Goal: Task Accomplishment & Management: Manage account settings

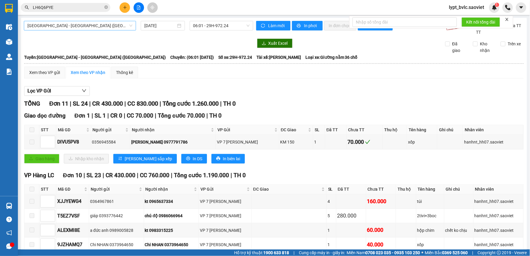
click at [93, 24] on span "[GEOGRAPHIC_DATA] - [GEOGRAPHIC_DATA] ([GEOGRAPHIC_DATA])" at bounding box center [79, 25] width 105 height 9
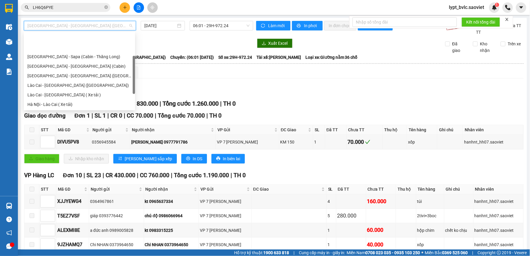
scroll to position [28, 0]
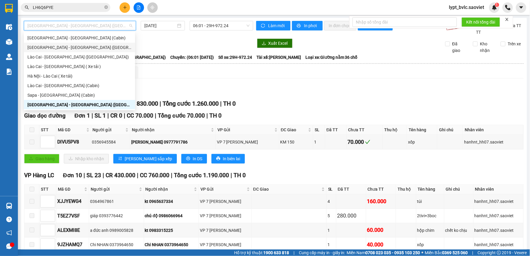
click at [72, 48] on div "[GEOGRAPHIC_DATA] - [GEOGRAPHIC_DATA] ([GEOGRAPHIC_DATA])" at bounding box center [79, 47] width 104 height 7
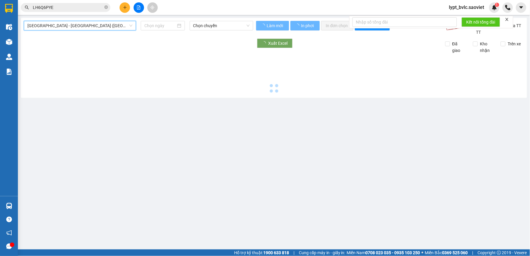
type input "[DATE]"
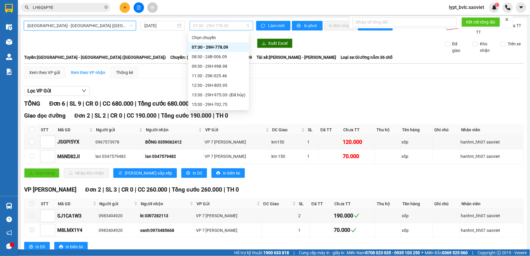
click at [216, 27] on span "07:30 - 29H-778.09" at bounding box center [221, 25] width 56 height 9
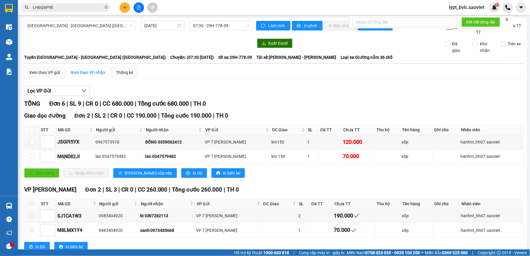
click at [290, 73] on div "Xem theo VP gửi Xem theo VP nhận Thống kê" at bounding box center [273, 72] width 499 height 12
click at [33, 130] on input "checkbox" at bounding box center [32, 129] width 5 height 5
checkbox input "true"
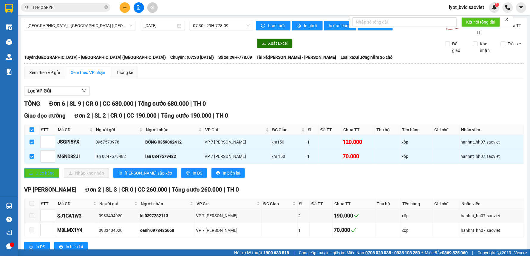
click at [48, 176] on button "Giao hàng" at bounding box center [41, 173] width 35 height 10
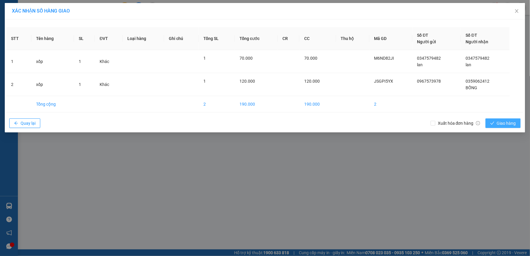
click at [497, 126] on span "Giao hàng" at bounding box center [505, 123] width 19 height 7
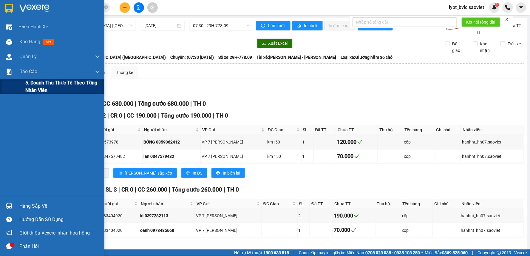
click at [38, 89] on span "5. Doanh thu thực tế theo từng nhân viên" at bounding box center [62, 86] width 74 height 15
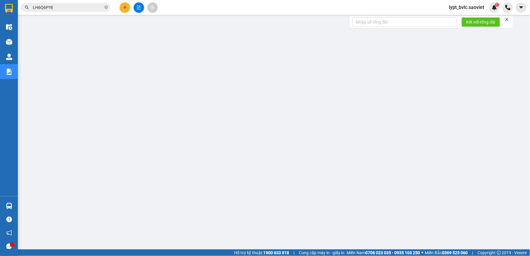
click at [483, 9] on span "lypt_bvlc.saoviet" at bounding box center [466, 7] width 45 height 7
click at [472, 20] on span "Đăng xuất" at bounding box center [470, 18] width 32 height 7
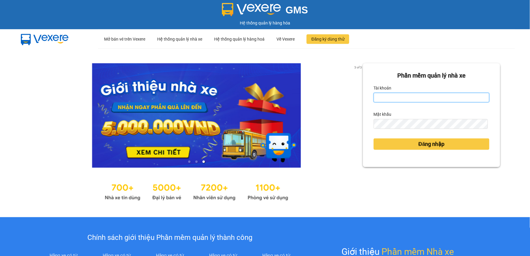
click at [404, 97] on input "Tài khoản" at bounding box center [431, 98] width 116 height 10
type input "trangdt_hhlc.saoviet"
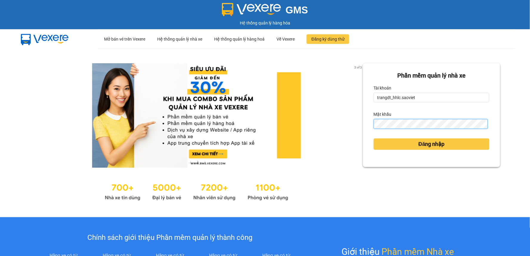
click at [373, 138] on button "Đăng nhập" at bounding box center [431, 143] width 116 height 11
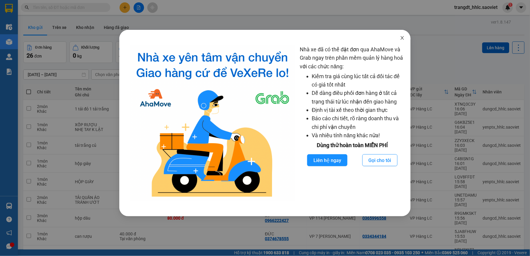
click at [401, 38] on icon "close" at bounding box center [402, 37] width 5 height 5
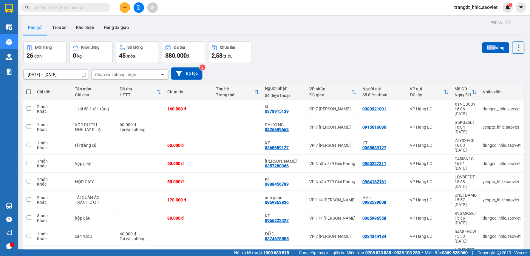
click at [402, 38] on div "ver 1.8.147 Kho gửi Trên xe Kho nhận Hàng đã giao Đơn hàng 26 đơn Khối lượng 0 …" at bounding box center [274, 160] width 506 height 285
click at [49, 2] on div "Kết quả tìm kiếm ( 0 ) Bộ lọc No Data" at bounding box center [58, 7] width 116 height 10
click at [48, 7] on input "text" at bounding box center [68, 7] width 70 height 7
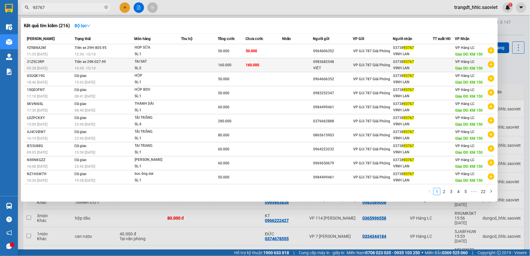
type input "93767"
click at [258, 64] on td "160.000" at bounding box center [263, 65] width 37 height 14
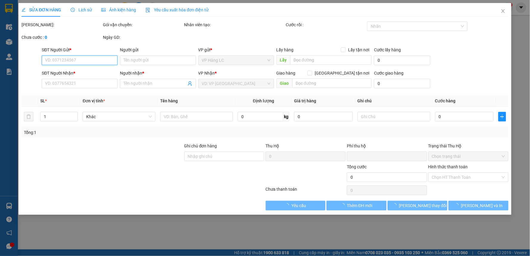
type input "0983682548"
type input "VIỆT"
type input "0373893767"
type input "VINH LAN"
type input "KM 150"
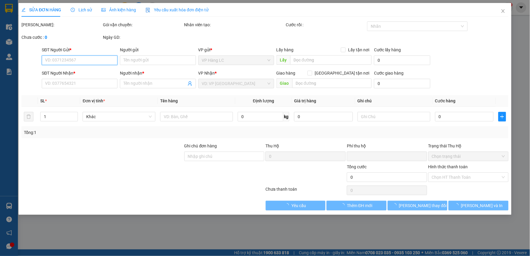
type input "0"
type input "160.000"
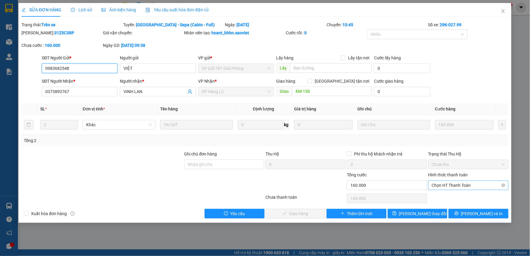
drag, startPoint x: 448, startPoint y: 183, endPoint x: 448, endPoint y: 189, distance: 6.0
click at [448, 186] on span "Chọn HT Thanh Toán" at bounding box center [468, 185] width 73 height 9
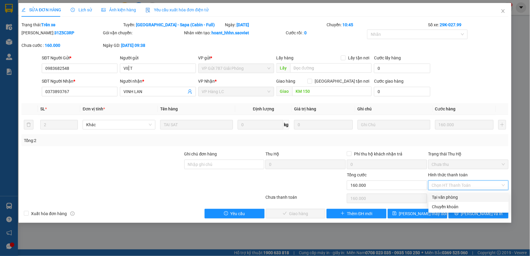
click at [448, 194] on div "Tại văn phòng" at bounding box center [468, 197] width 73 height 7
type input "0"
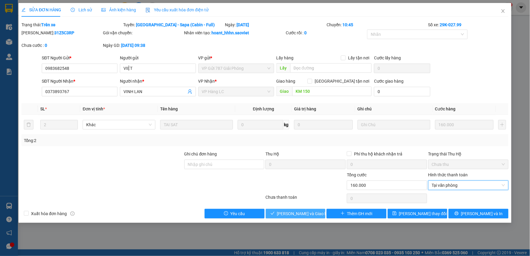
click at [297, 212] on span "Lưu và Giao hàng" at bounding box center [305, 213] width 57 height 7
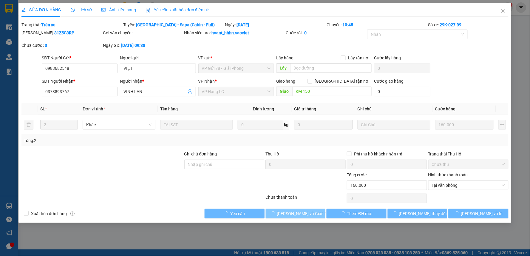
click at [297, 212] on span "Lưu và Giao hàng" at bounding box center [305, 213] width 57 height 7
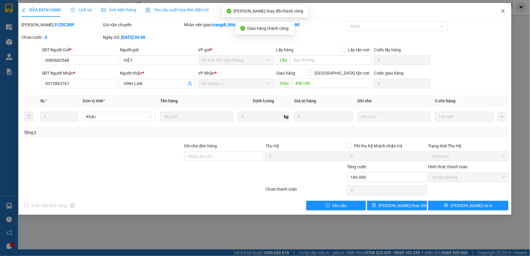
click at [500, 12] on icon "close" at bounding box center [502, 11] width 5 height 5
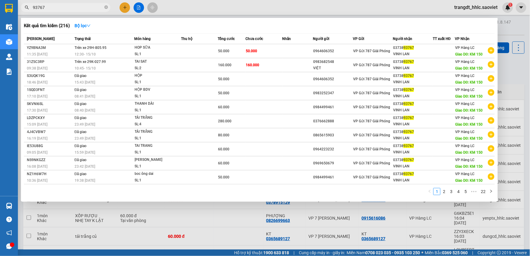
click at [57, 7] on input "93767" at bounding box center [68, 7] width 70 height 7
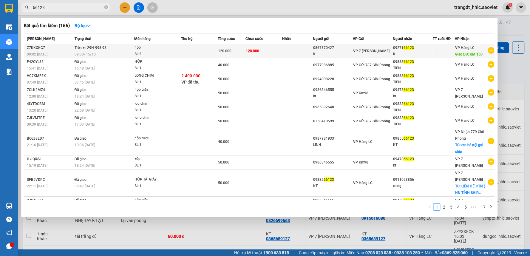
type input "66123"
click at [221, 51] on span "120.000" at bounding box center [224, 51] width 13 height 4
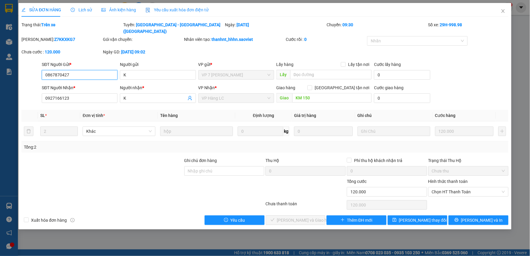
type input "0867870427"
type input "K"
type input "0927166123"
type input "K"
type input "KM 150"
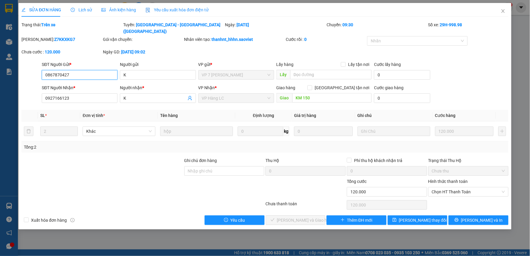
type input "0"
type input "120.000"
click at [459, 189] on span "Chọn HT Thanh Toán" at bounding box center [468, 191] width 73 height 9
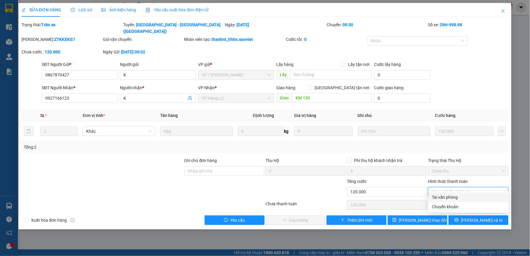
click at [458, 194] on div "Tại văn phòng" at bounding box center [468, 197] width 73 height 7
type input "0"
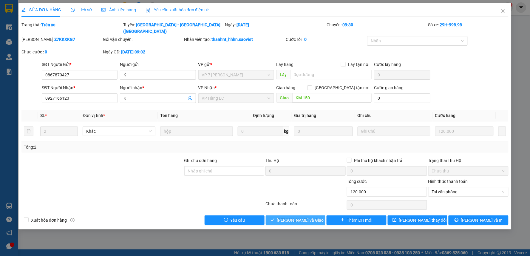
click at [296, 217] on span "Lưu và Giao hàng" at bounding box center [305, 220] width 57 height 7
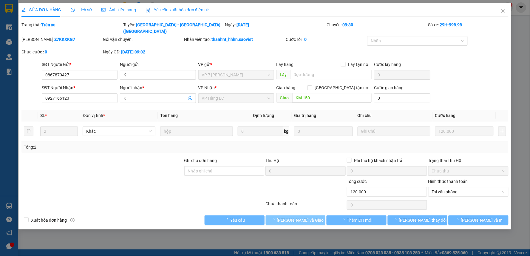
click at [296, 217] on span "Lưu và Giao hàng" at bounding box center [305, 220] width 57 height 7
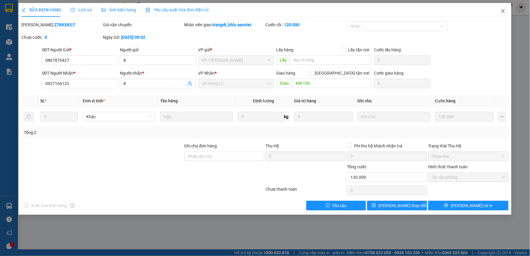
click at [505, 10] on icon "close" at bounding box center [502, 11] width 5 height 5
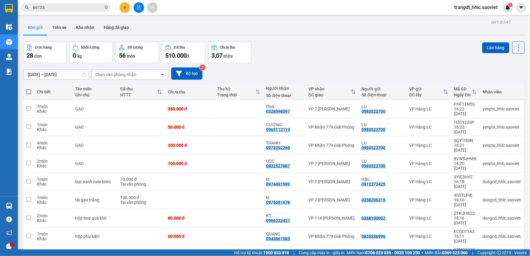
click at [336, 52] on div "Đơn hàng 28 đơn Khối lượng 0 kg Số lượng 56 món Đã thu 510.000 đ Chưa thu 3,07 …" at bounding box center [273, 51] width 501 height 21
